Goal: Participate in discussion: Engage in conversation with other users on a specific topic

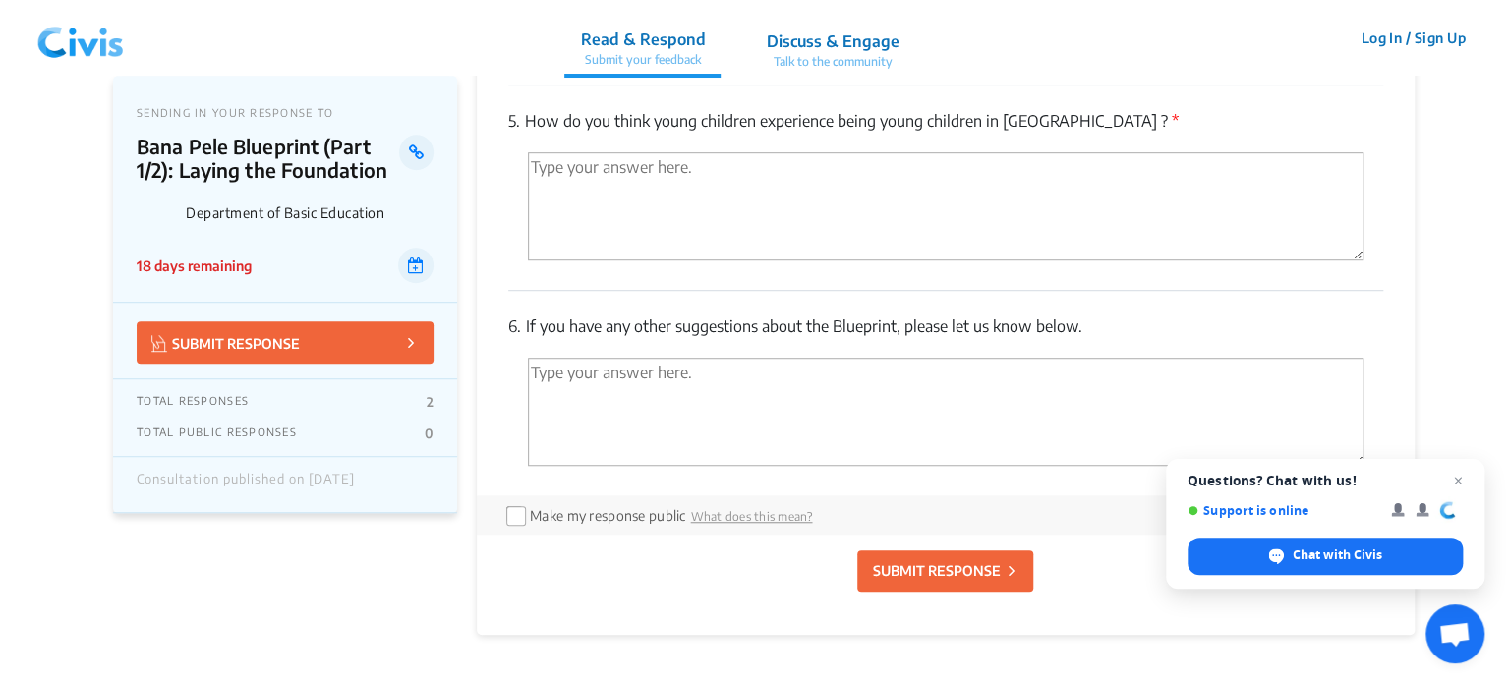
scroll to position [4130, 0]
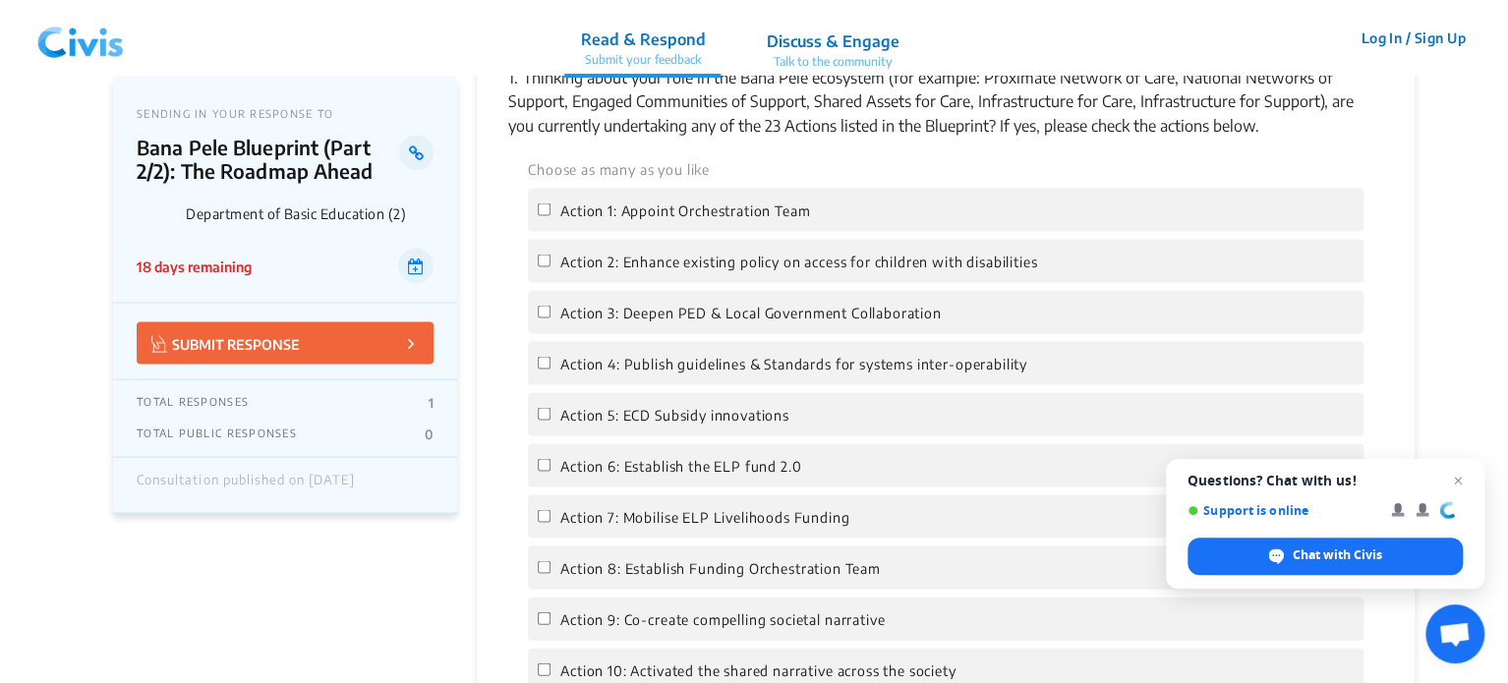
scroll to position [1475, 0]
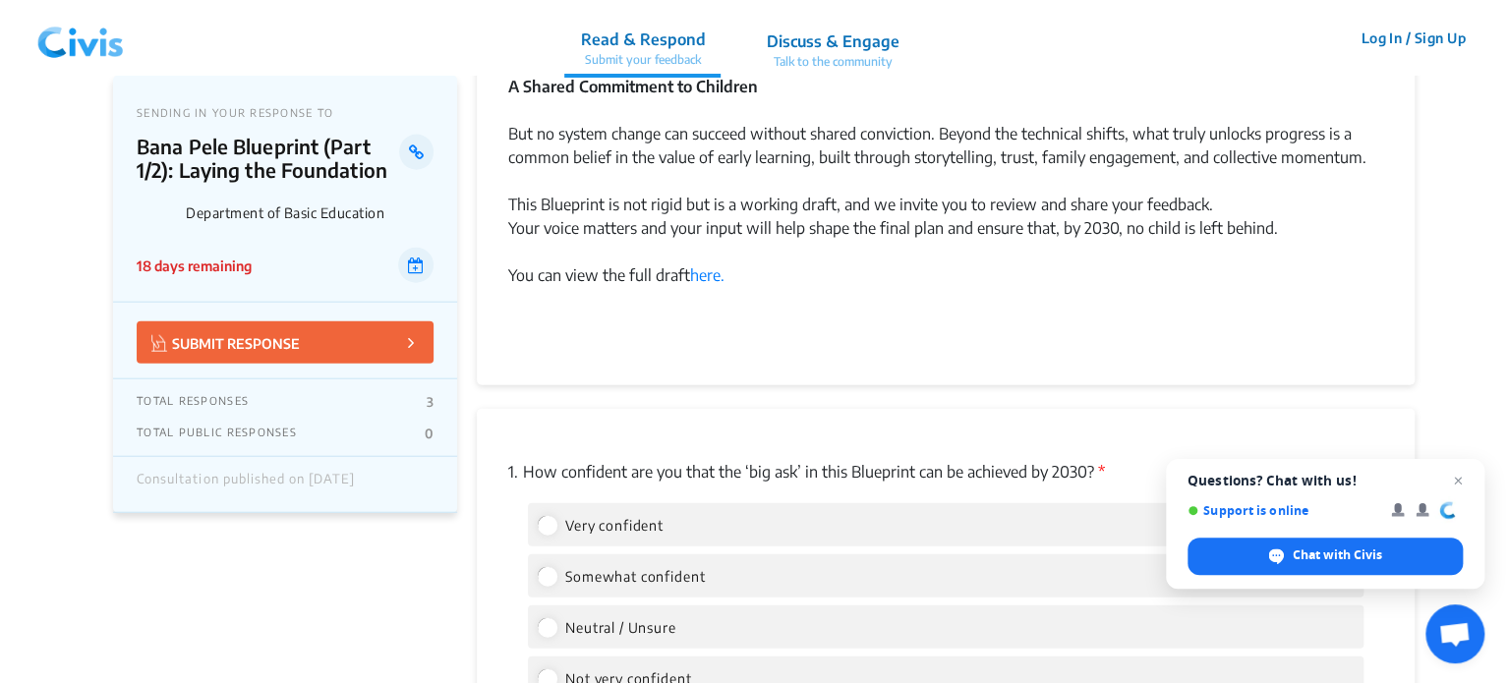
scroll to position [2065, 0]
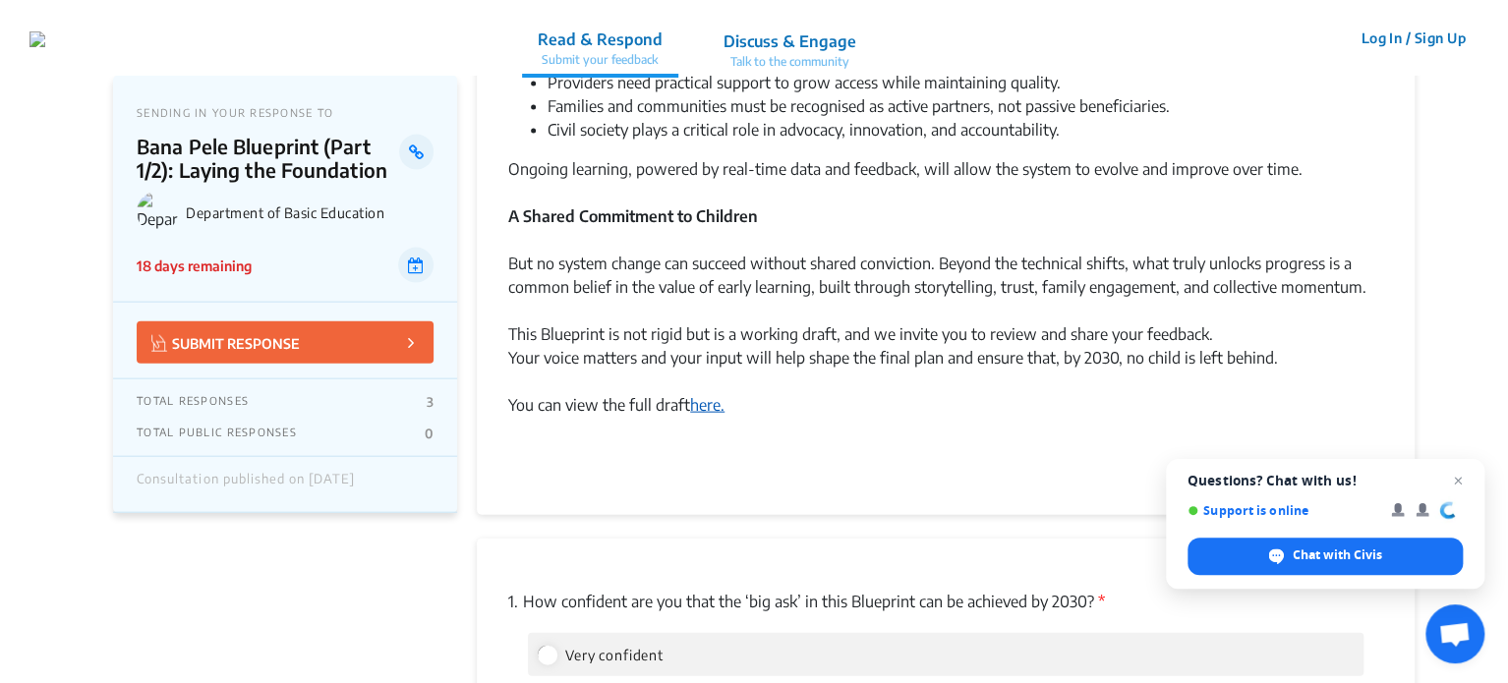
click at [720, 404] on link "here." at bounding box center [707, 405] width 34 height 20
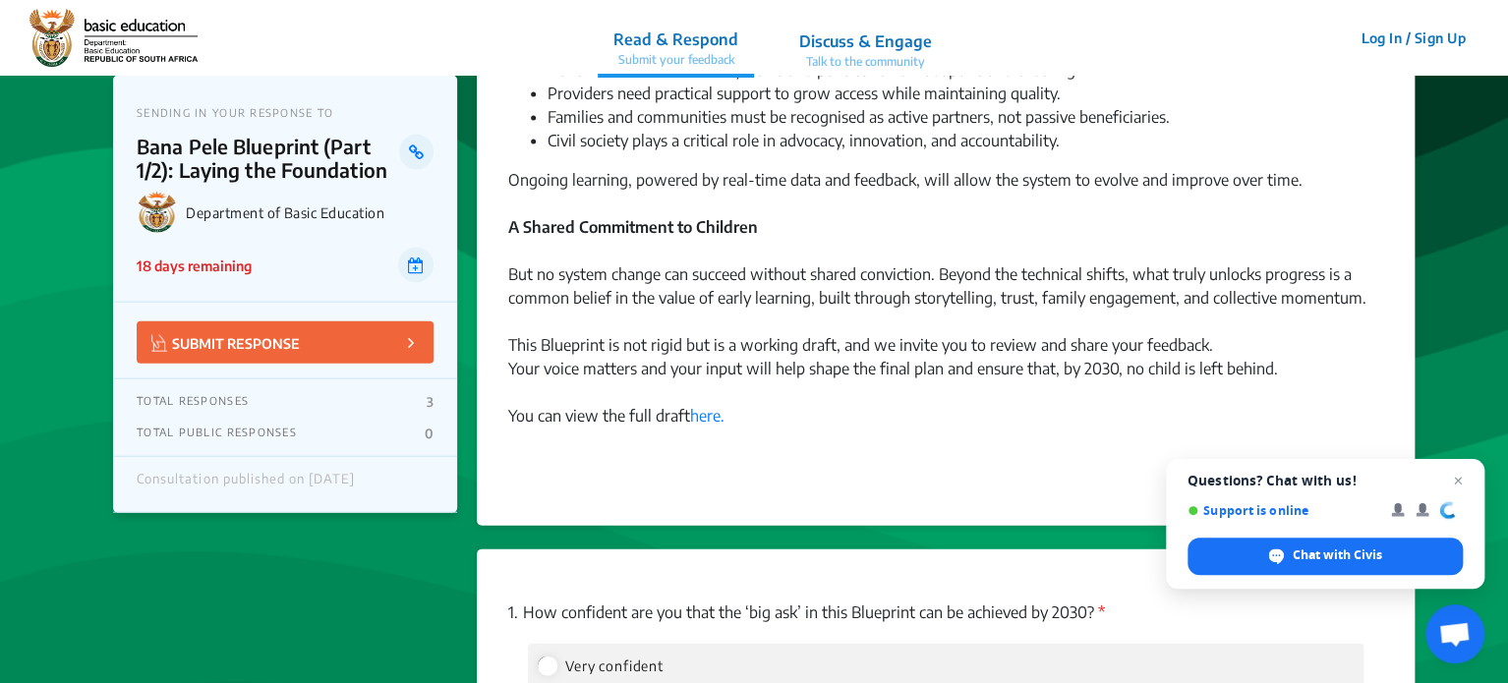
scroll to position [2009, 0]
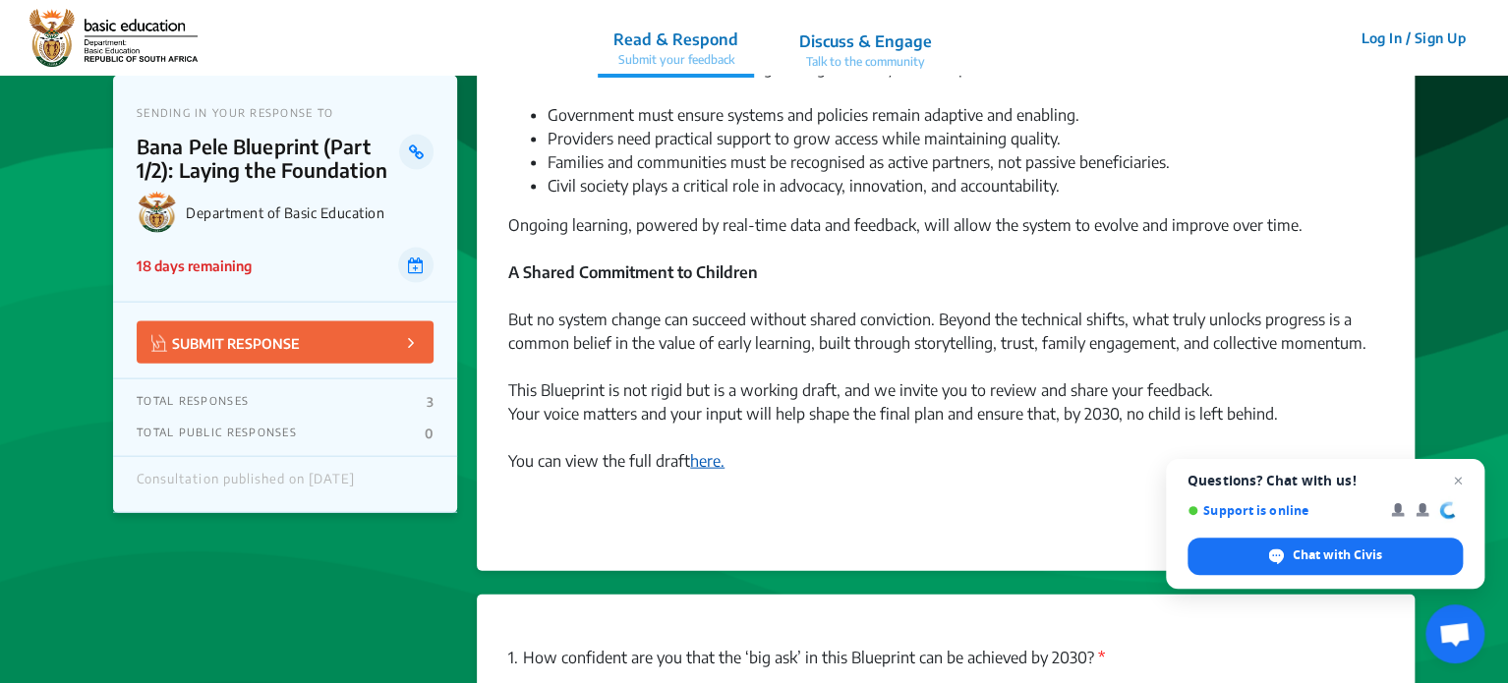
click at [711, 455] on link "here." at bounding box center [707, 461] width 34 height 20
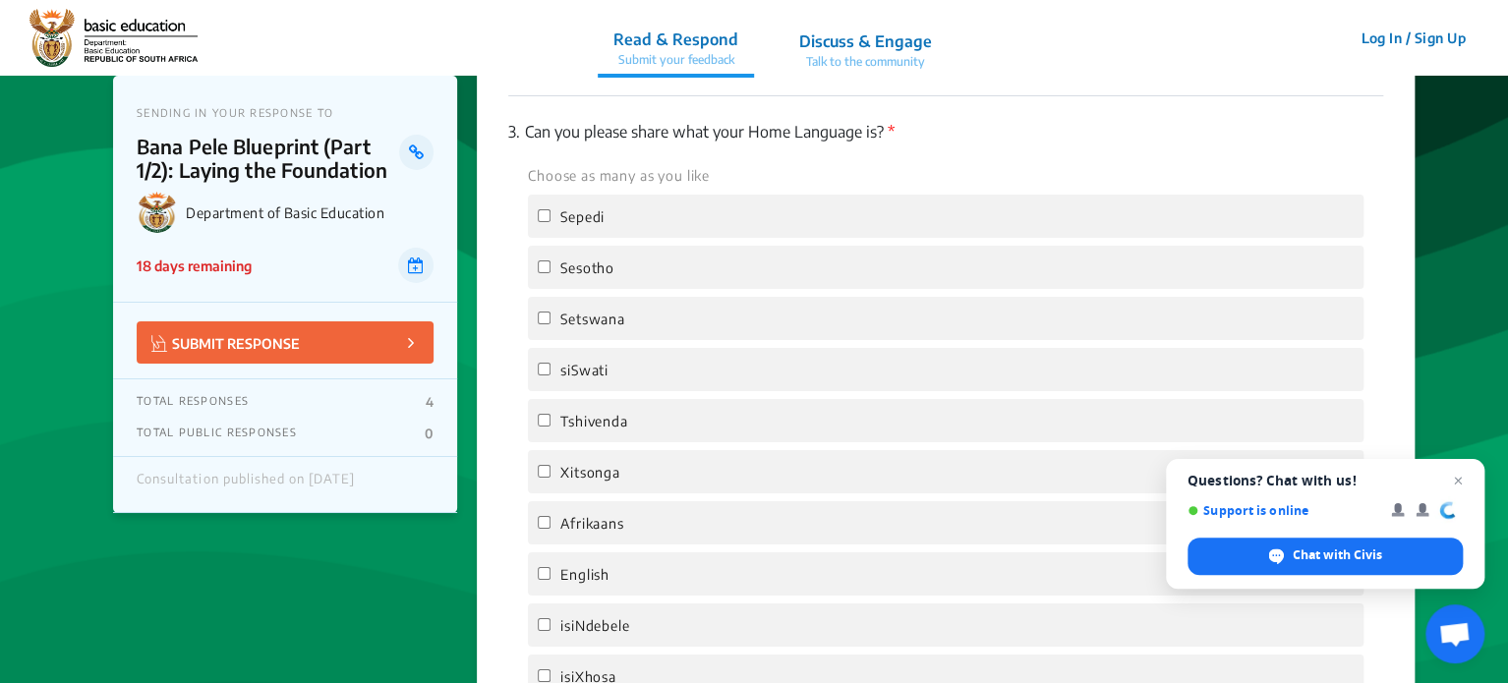
scroll to position [3146, 0]
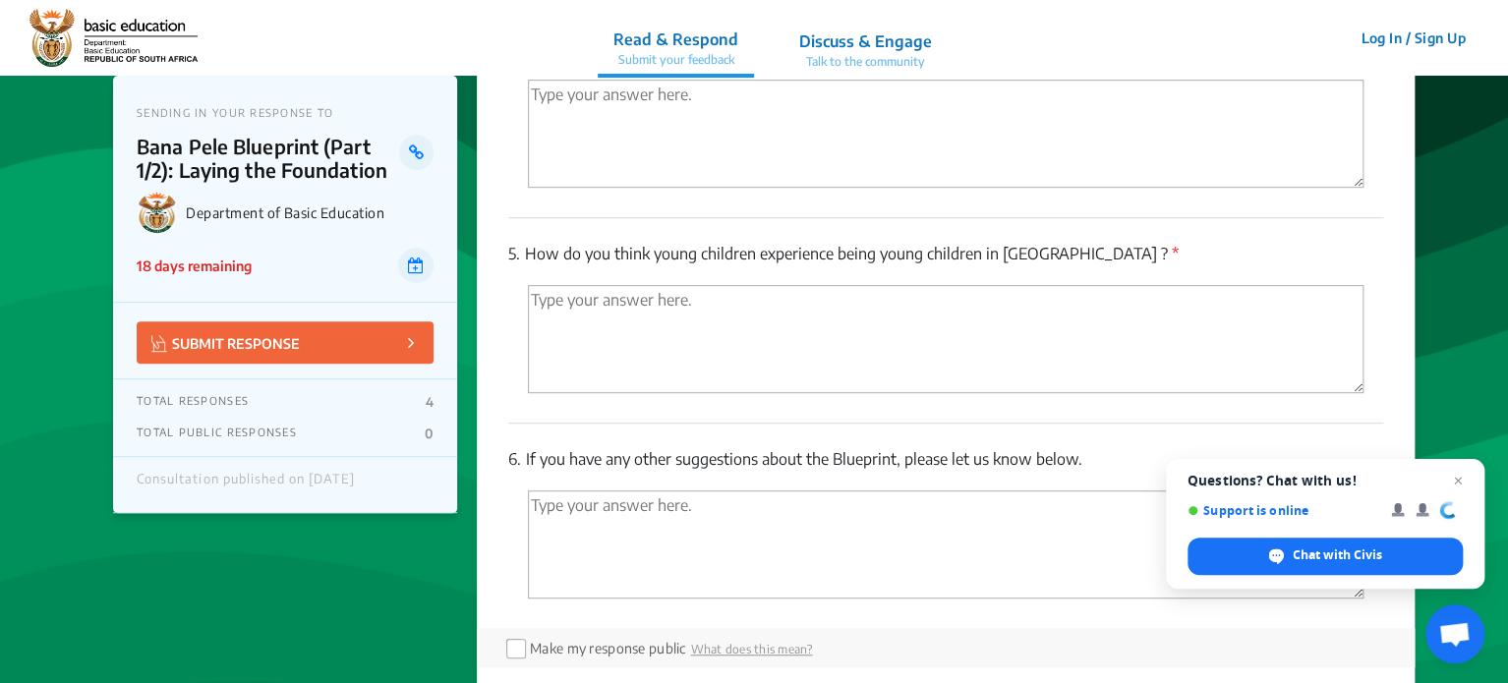
scroll to position [4130, 0]
click at [746, 322] on textarea "'Type your answer here.' | translate" at bounding box center [946, 341] width 836 height 108
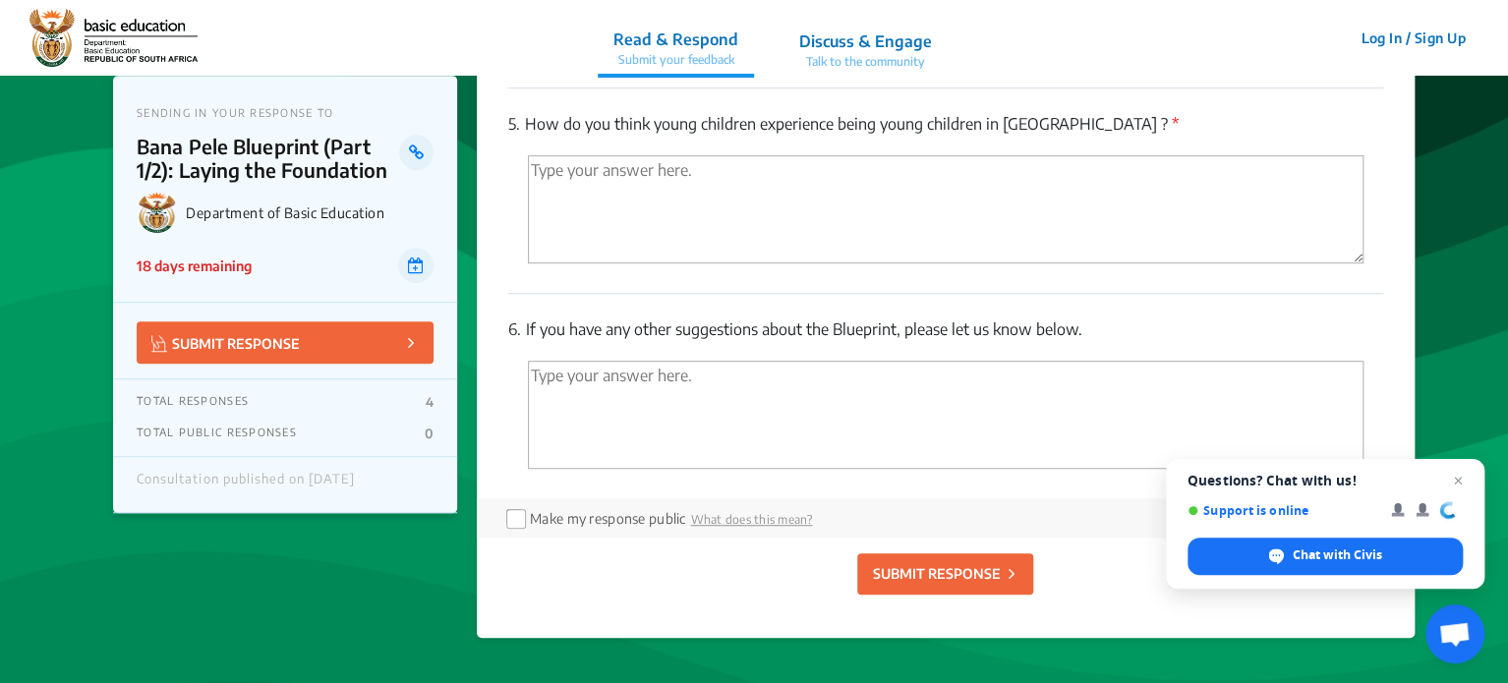
scroll to position [4326, 0]
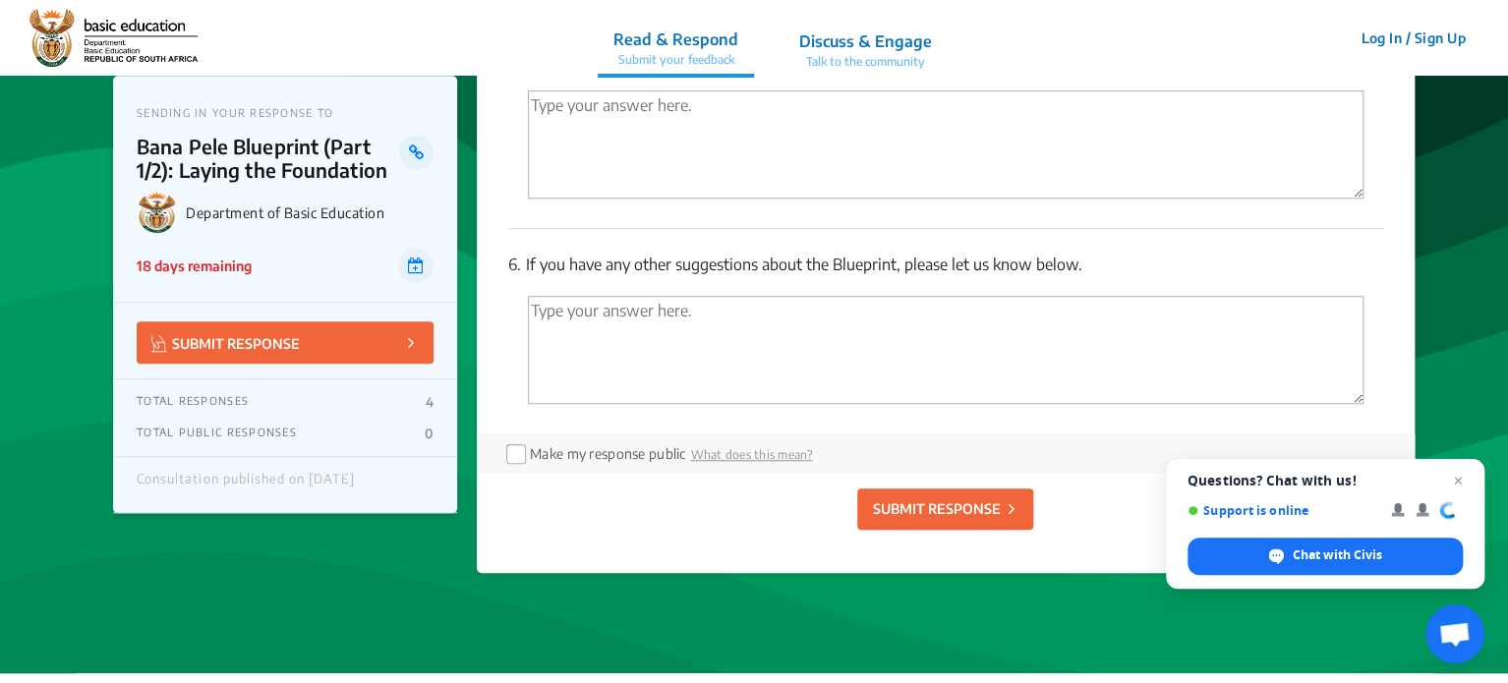
click at [795, 329] on textarea "'Type your answer here.' | translate" at bounding box center [946, 350] width 836 height 108
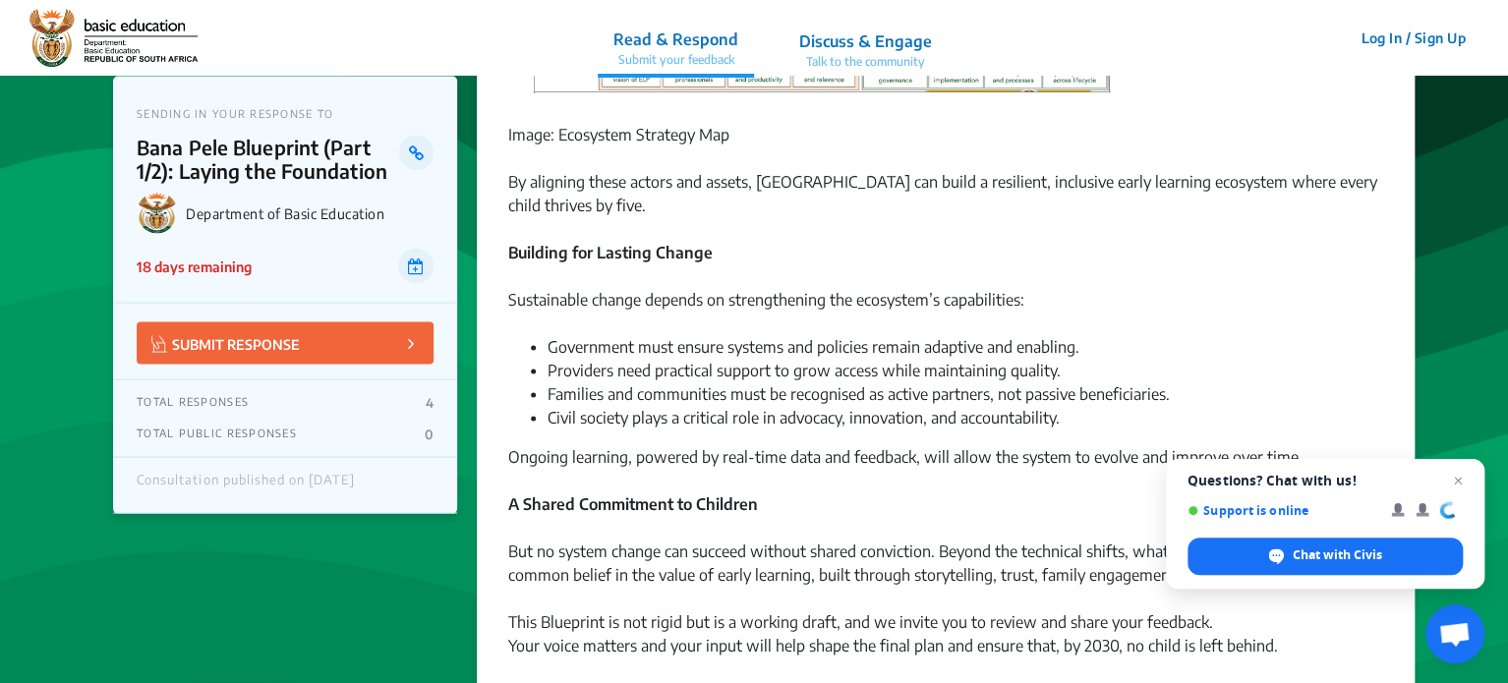
scroll to position [1770, 0]
